Goal: Information Seeking & Learning: Find specific fact

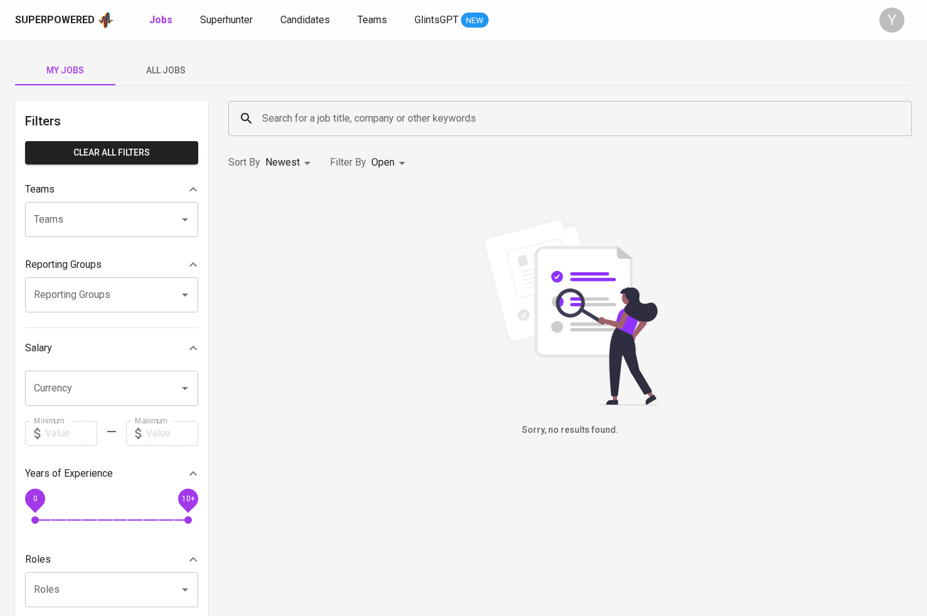
click at [326, 122] on input "Search for a job title, company or other keywords" at bounding box center [573, 119] width 628 height 24
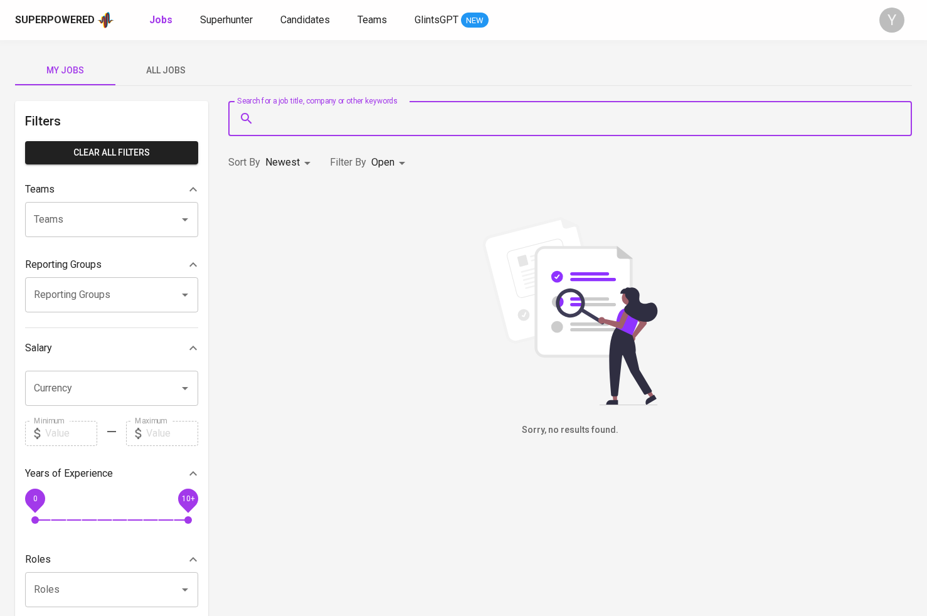
paste input "[PERSON_NAME]"
type input "[PERSON_NAME]"
click at [312, 26] on link "Candidates" at bounding box center [306, 21] width 52 height 16
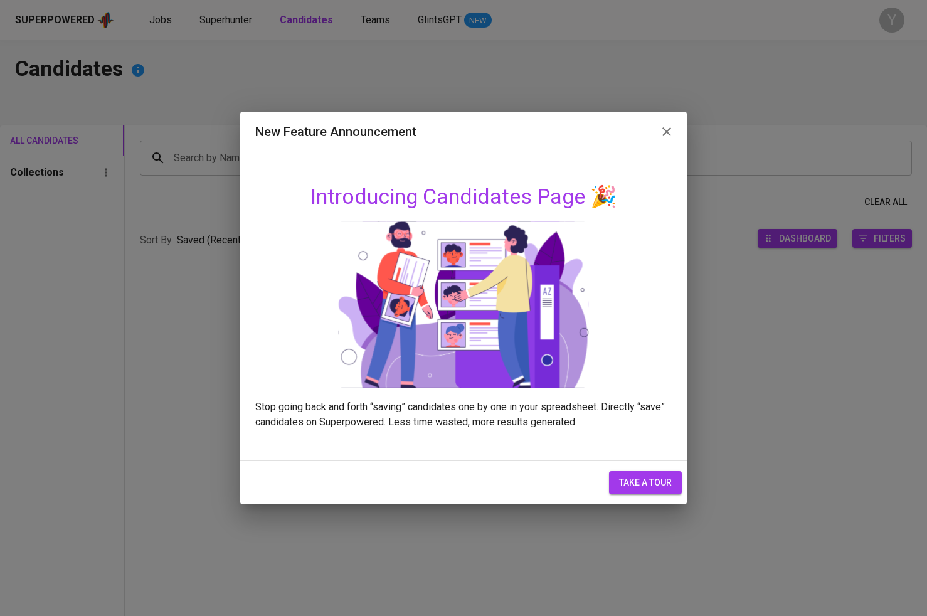
click at [663, 135] on icon "button" at bounding box center [666, 131] width 9 height 9
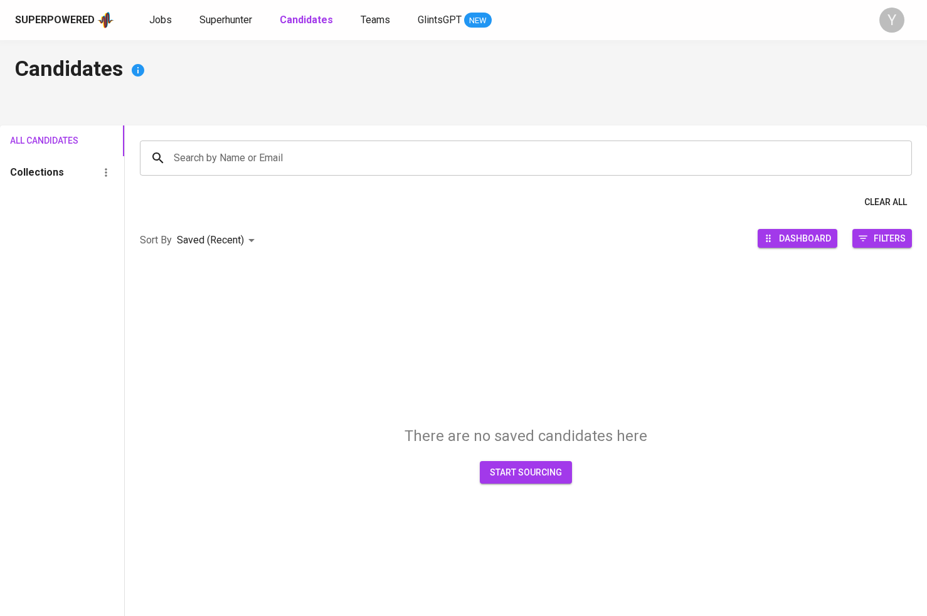
click at [286, 142] on div "Search by Name or Email" at bounding box center [526, 157] width 772 height 35
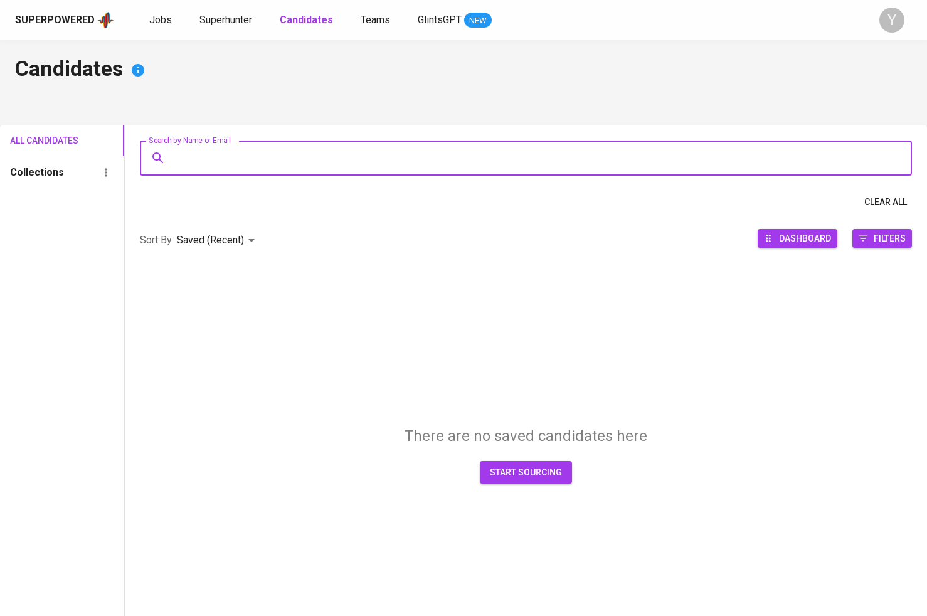
paste input "[PERSON_NAME]"
type input "[PERSON_NAME]"
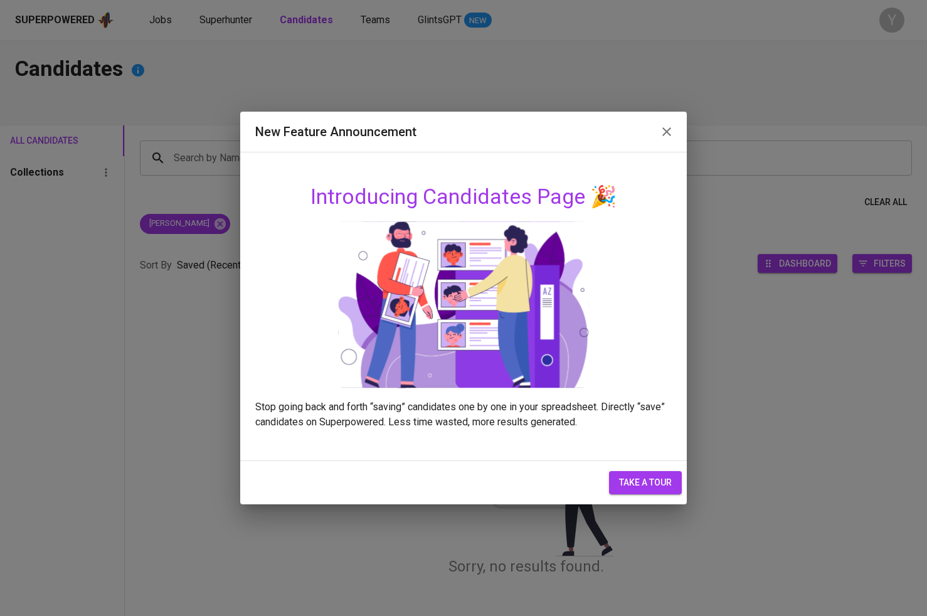
click at [673, 125] on icon "button" at bounding box center [666, 131] width 15 height 15
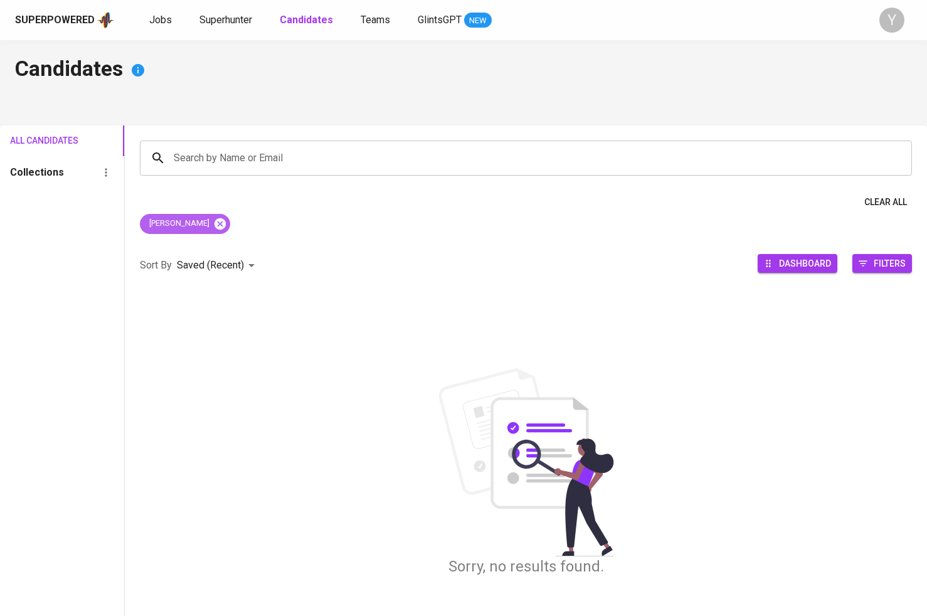
click at [226, 221] on icon at bounding box center [220, 223] width 11 height 11
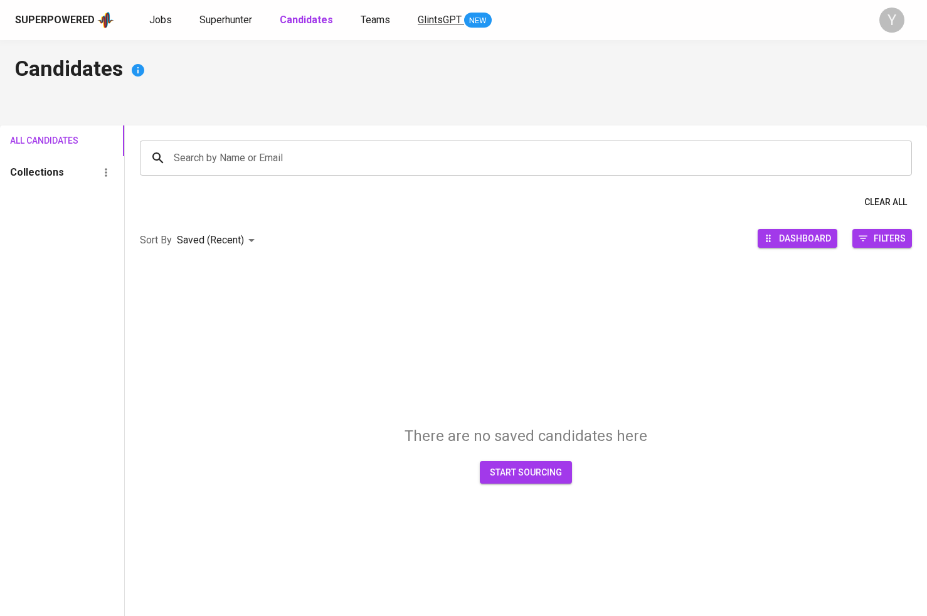
click at [455, 20] on span "GlintsGPT" at bounding box center [440, 20] width 44 height 12
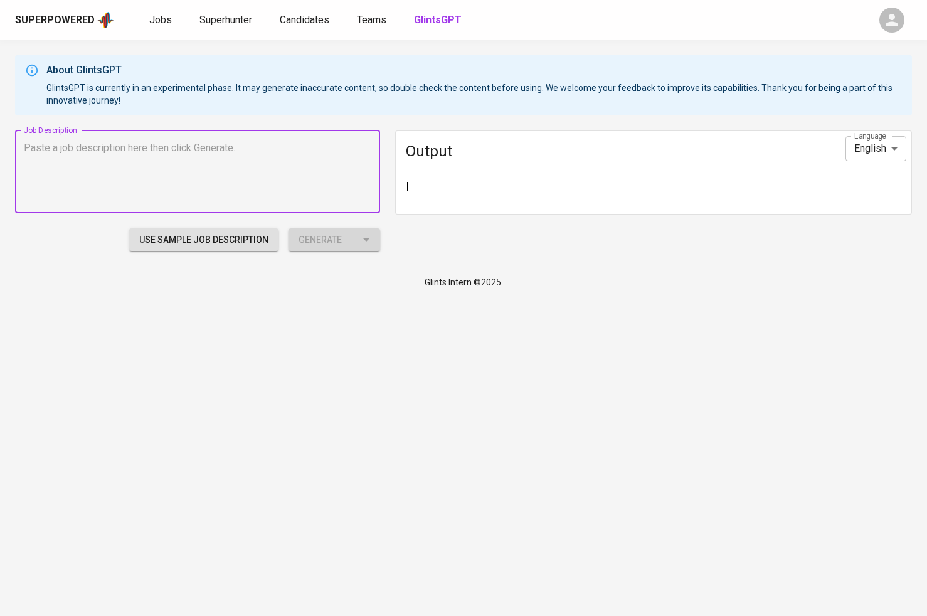
click at [310, 28] on div "Superpowered Jobs Superhunter Candidates Teams GlintsGPT" at bounding box center [443, 20] width 857 height 19
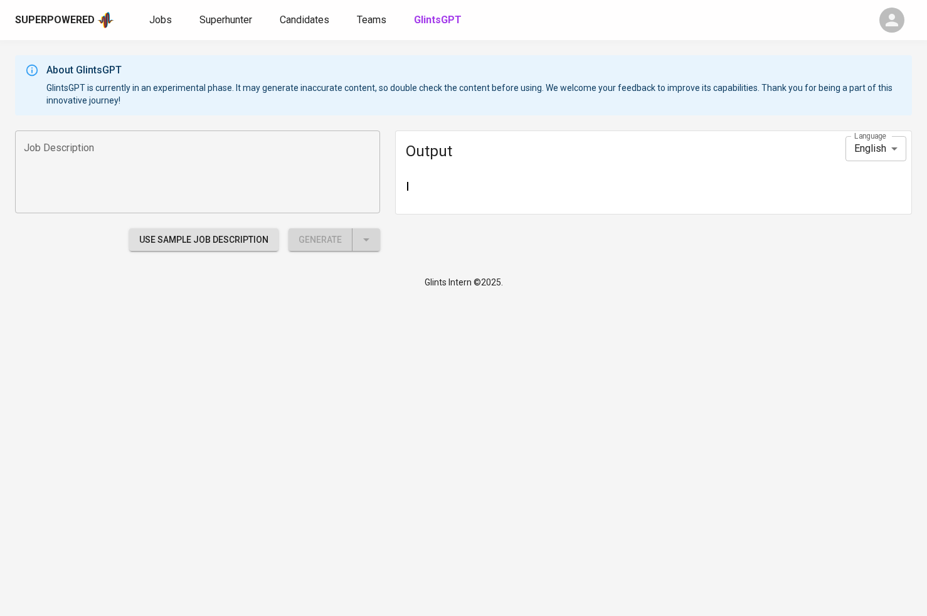
click at [302, 11] on div "Superpowered Jobs Superhunter Candidates Teams GlintsGPT" at bounding box center [443, 20] width 857 height 19
click at [303, 21] on span "Candidates" at bounding box center [305, 20] width 50 height 12
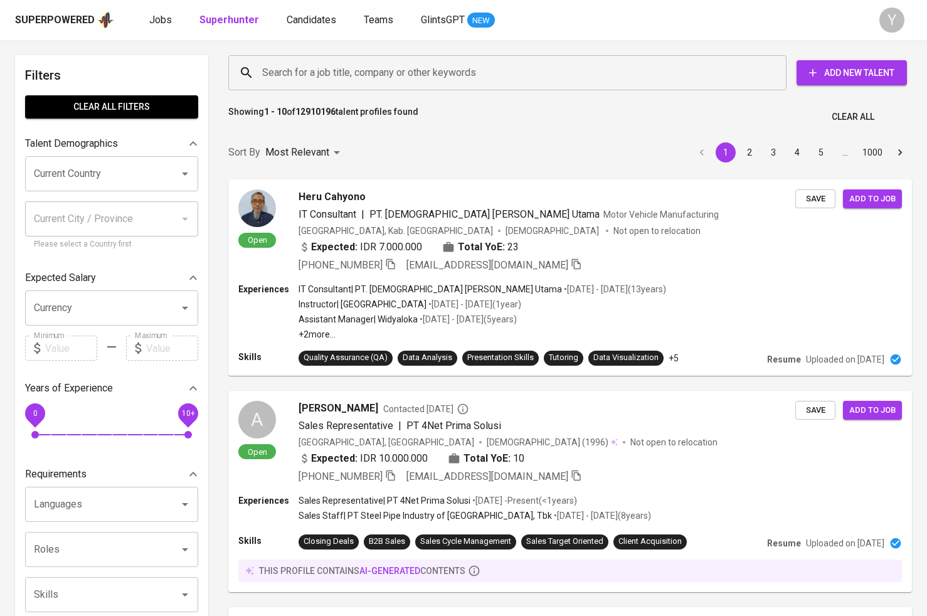
click at [370, 81] on input "Search for a job title, company or other keywords" at bounding box center [510, 73] width 503 height 24
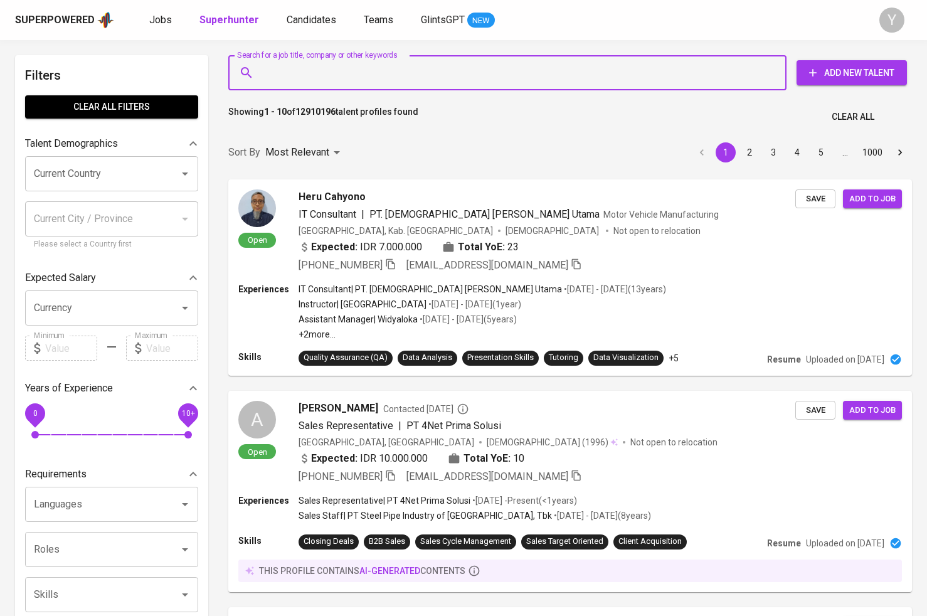
paste input "[PERSON_NAME]"
type input ""[PERSON_NAME]""
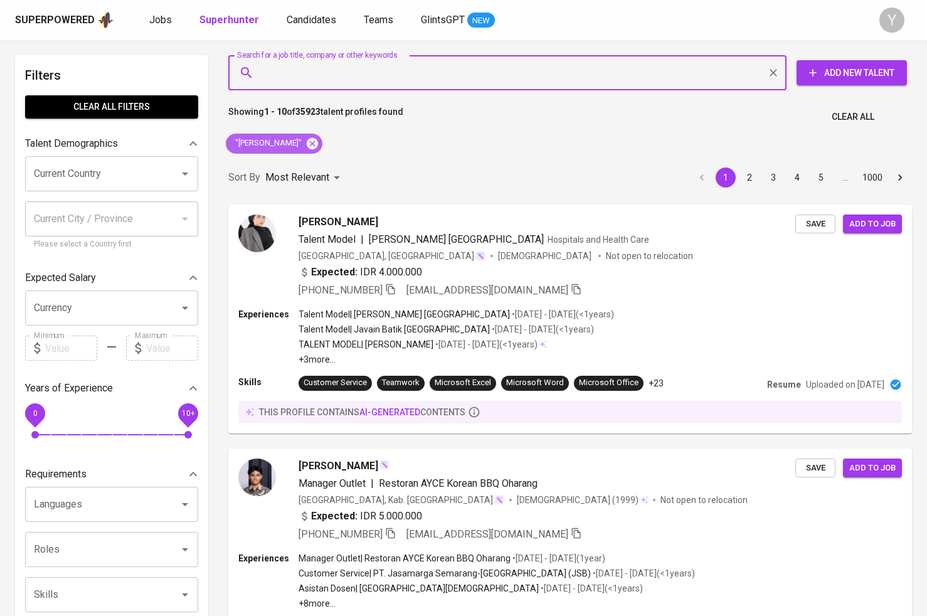
click at [319, 148] on icon at bounding box center [312, 144] width 14 height 14
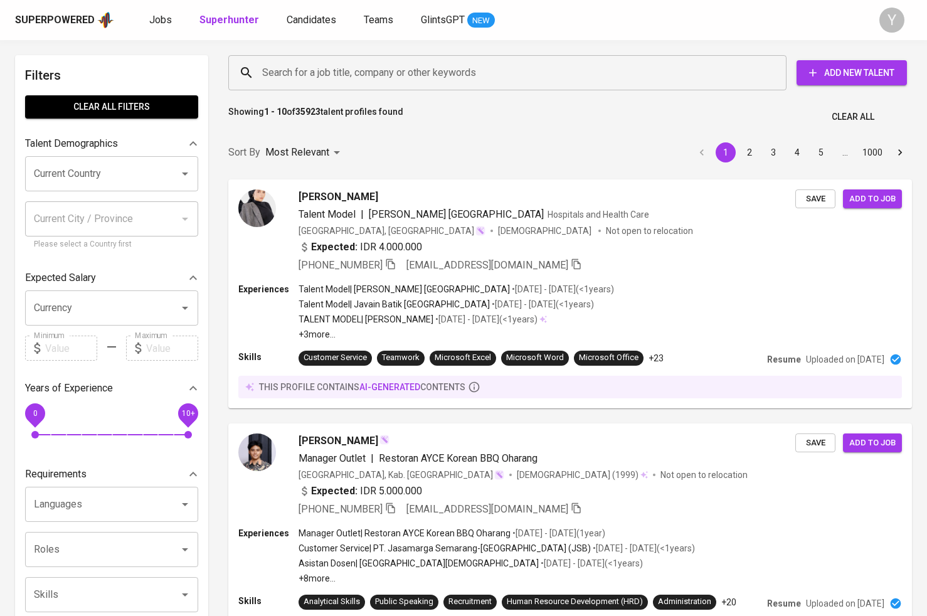
click at [298, 75] on input "Search for a job title, company or other keywords" at bounding box center [510, 73] width 503 height 24
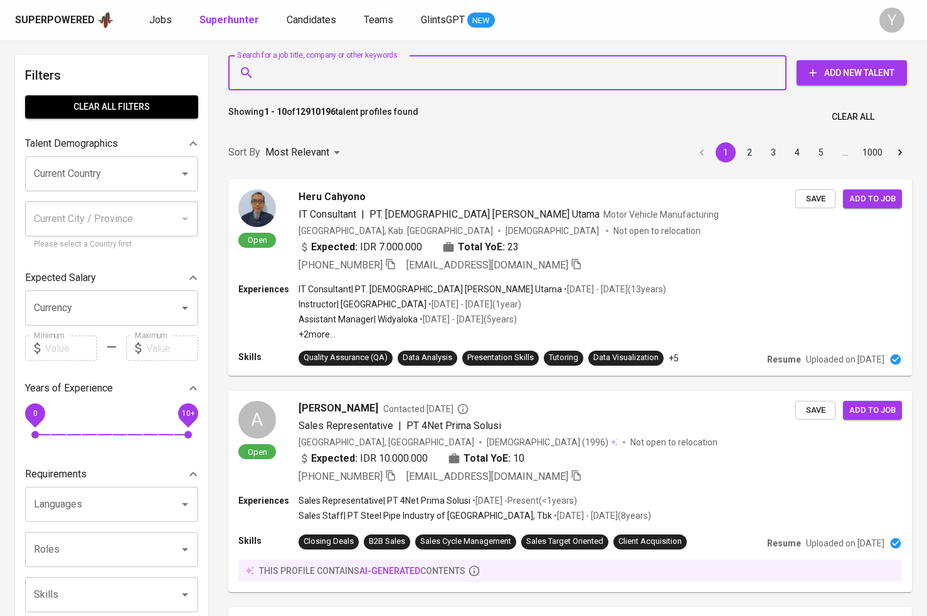
click at [306, 82] on input "Search for a job title, company or other keywords" at bounding box center [510, 73] width 503 height 24
paste input "rasyifa.rahmawati@uii.ac.id"
type input "rasyifa.rahmawati@uii.ac.id"
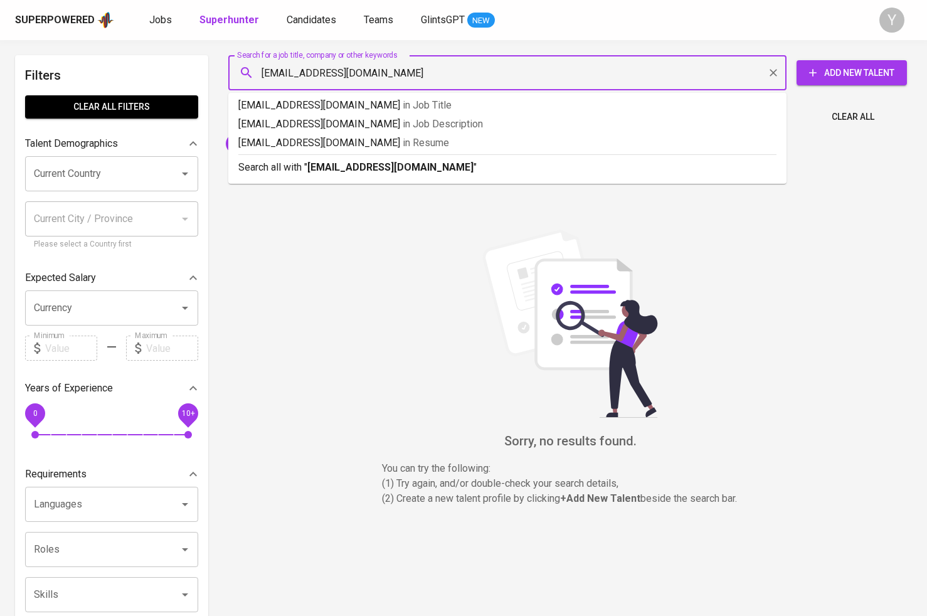
type input "rasyifa.rahmawati@uii.ac.id"
